Goal: Find specific page/section: Find specific page/section

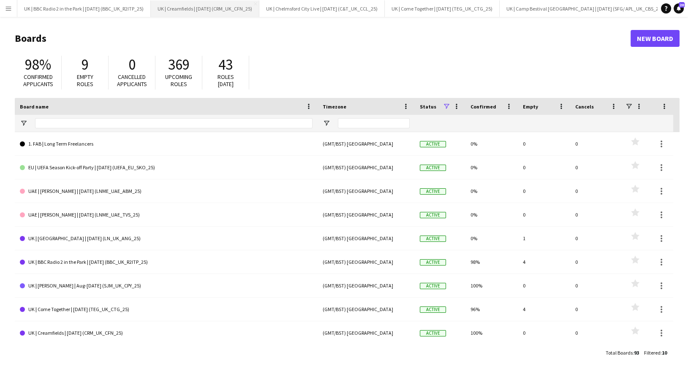
click at [247, 12] on button "UK | Creamfields | Aug 2025 (CRM_UK_CFN_25) Close" at bounding box center [205, 8] width 109 height 16
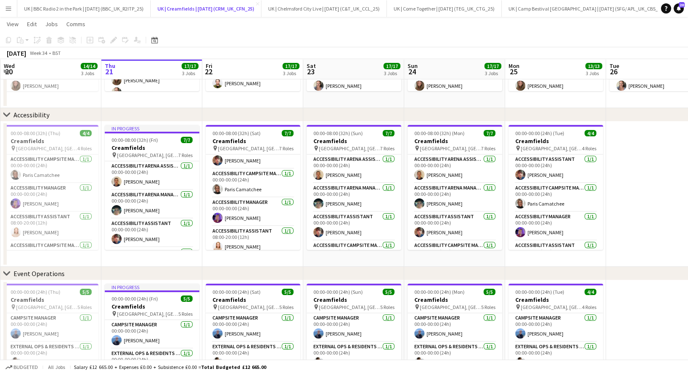
scroll to position [80, 0]
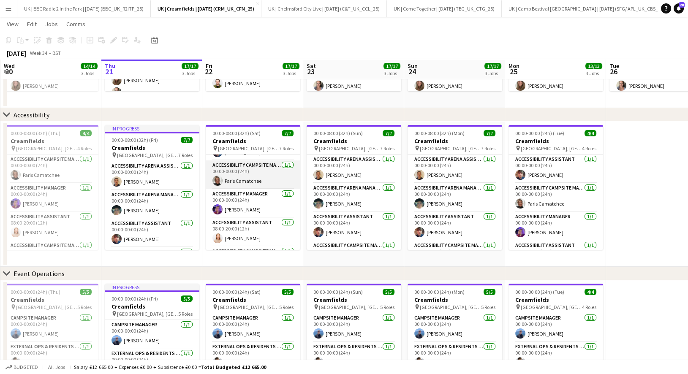
click at [267, 184] on app-card-role "Accessibility Campsite Manager 1/1 00:00-00:00 (24h) Paris Camatchee" at bounding box center [253, 175] width 95 height 29
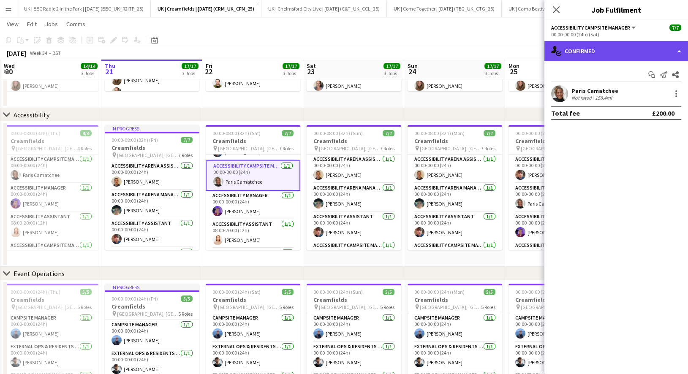
click at [623, 53] on div "single-neutral-actions-check-2 Confirmed" at bounding box center [617, 51] width 144 height 20
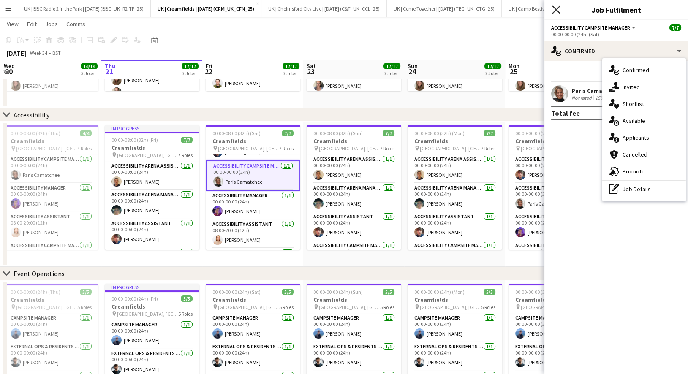
click at [555, 10] on icon "Close pop-in" at bounding box center [556, 9] width 8 height 8
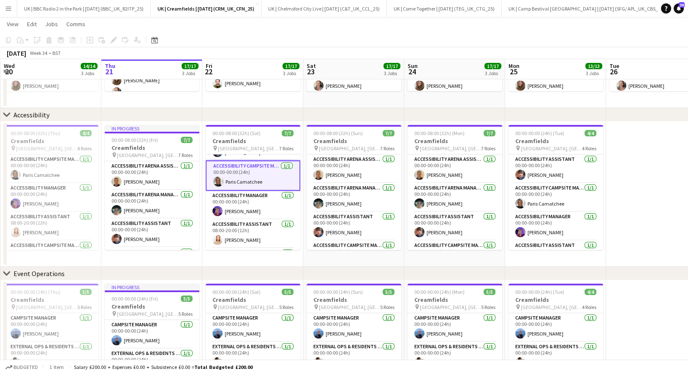
click at [13, 8] on button "Menu" at bounding box center [8, 8] width 17 height 17
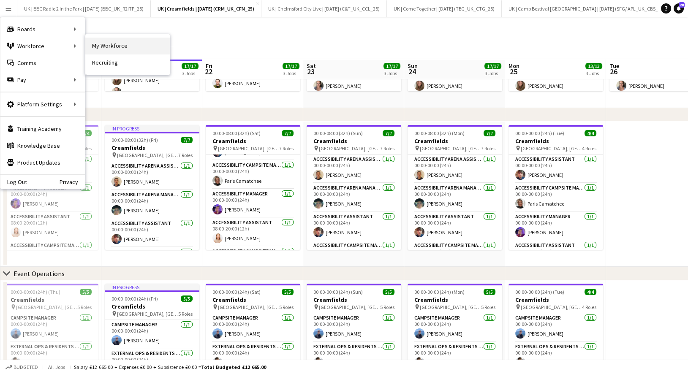
click at [118, 49] on link "My Workforce" at bounding box center [127, 46] width 84 height 17
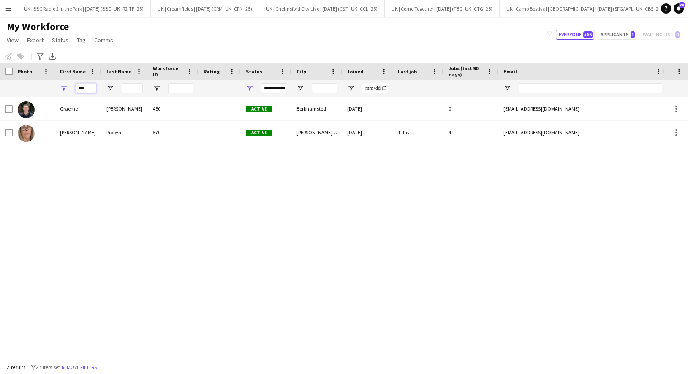
click at [90, 87] on input "***" at bounding box center [85, 88] width 21 height 10
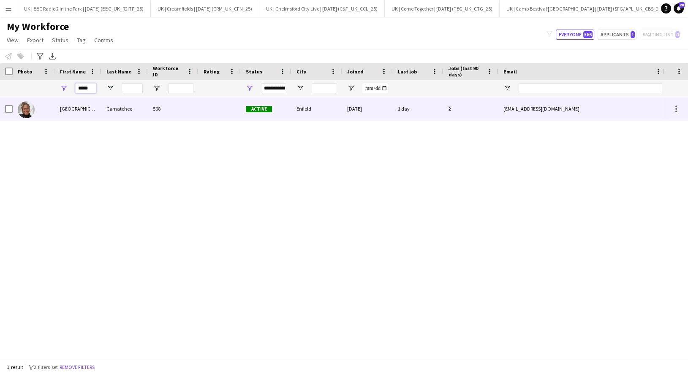
type input "*****"
click at [71, 113] on div "Paris" at bounding box center [78, 108] width 46 height 23
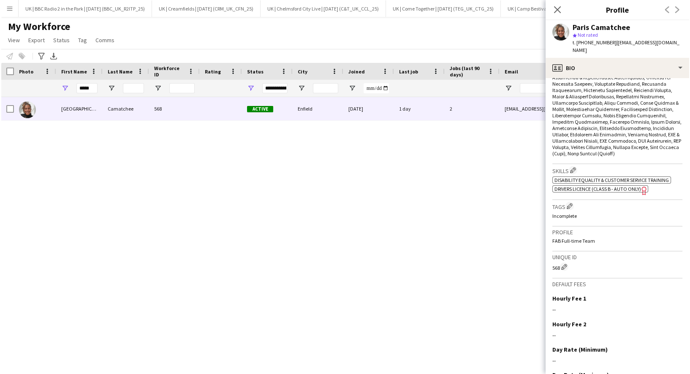
scroll to position [517, 0]
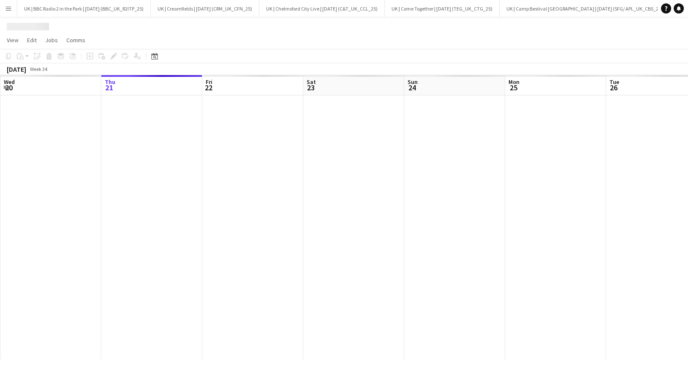
scroll to position [0, 267]
